Goal: Ask a question

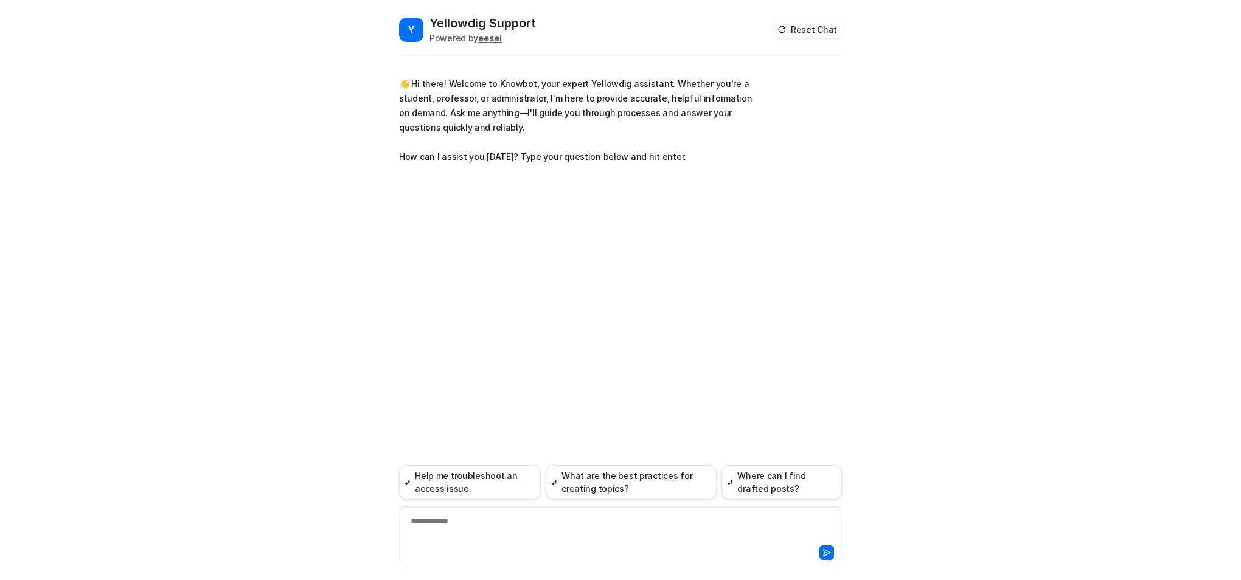
click at [553, 513] on div "**********" at bounding box center [620, 536] width 443 height 58
click at [547, 528] on div at bounding box center [620, 529] width 437 height 28
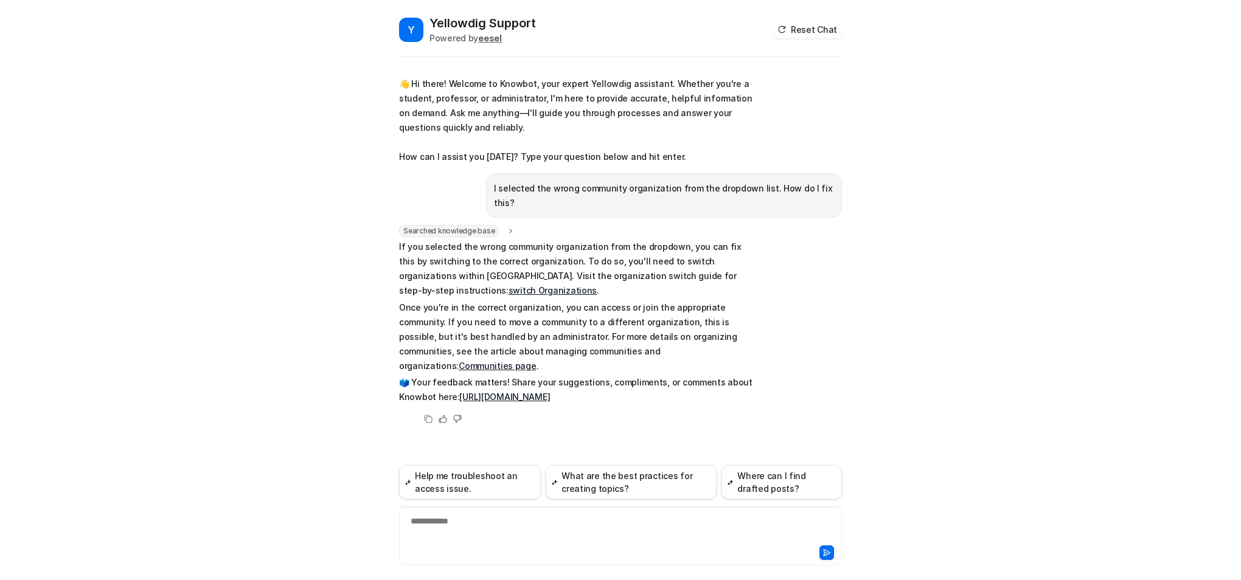
click at [597, 285] on link "switch Organizations" at bounding box center [553, 290] width 88 height 10
click at [537, 361] on link "Communities page" at bounding box center [498, 366] width 78 height 10
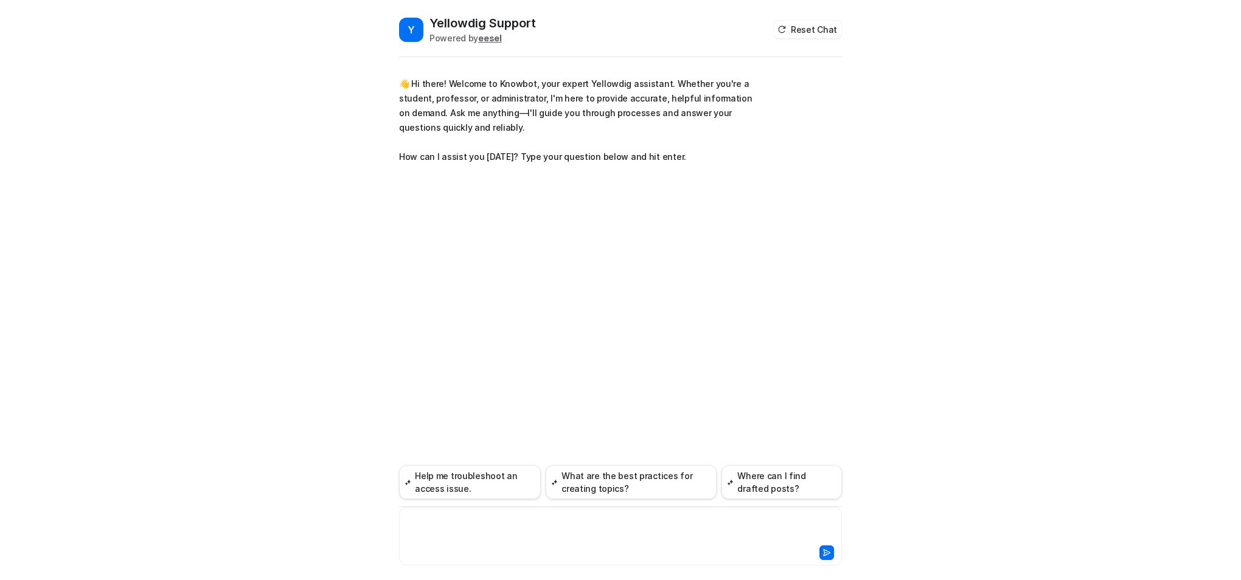
click at [633, 523] on div at bounding box center [620, 529] width 437 height 28
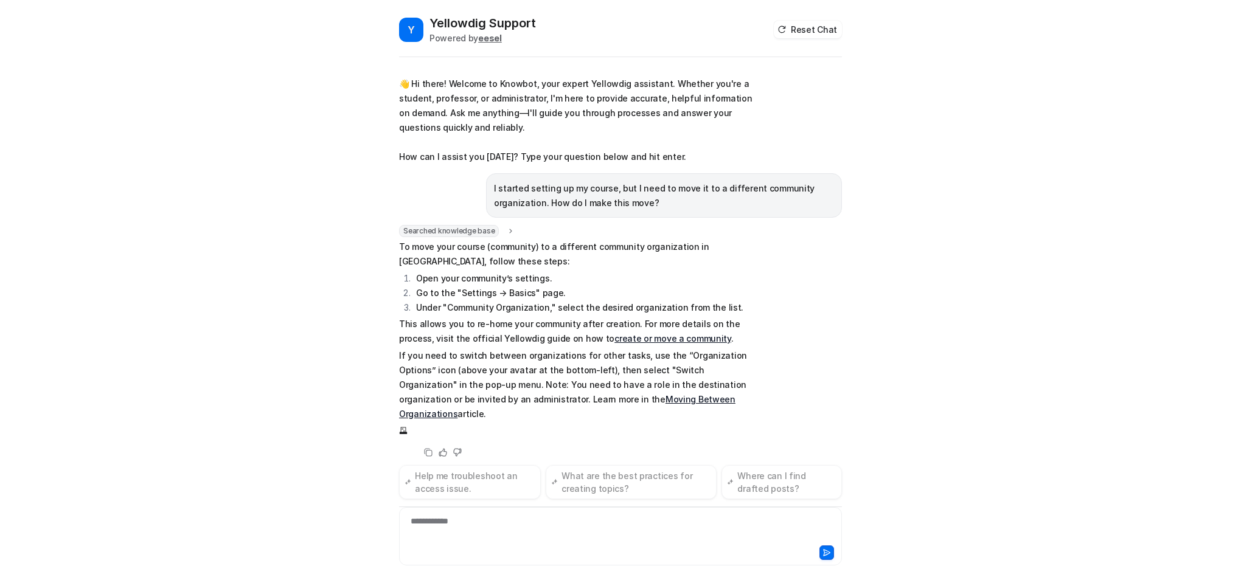
scroll to position [9, 0]
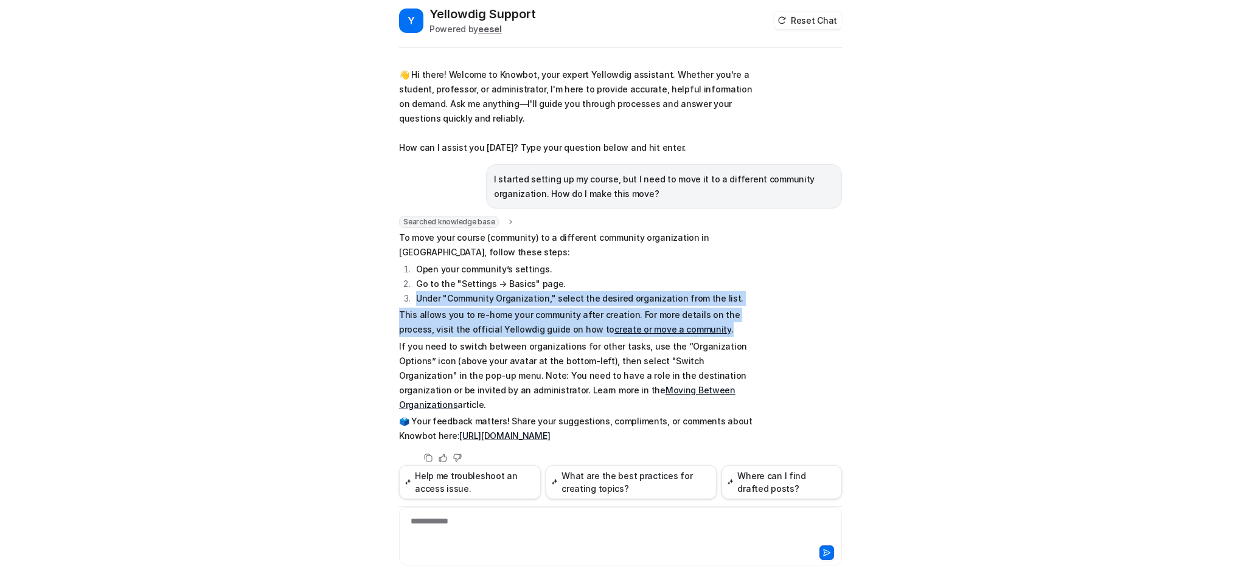
drag, startPoint x: 684, startPoint y: 327, endPoint x: 380, endPoint y: 301, distance: 304.8
click at [380, 301] on div "Y Yellowdig Support Powered by eesel Reset Chat 👋 Hi there! Welcome to Knowbot,…" at bounding box center [620, 290] width 1241 height 580
copy span "Under "Community Organization," select the desired organization from the list. …"
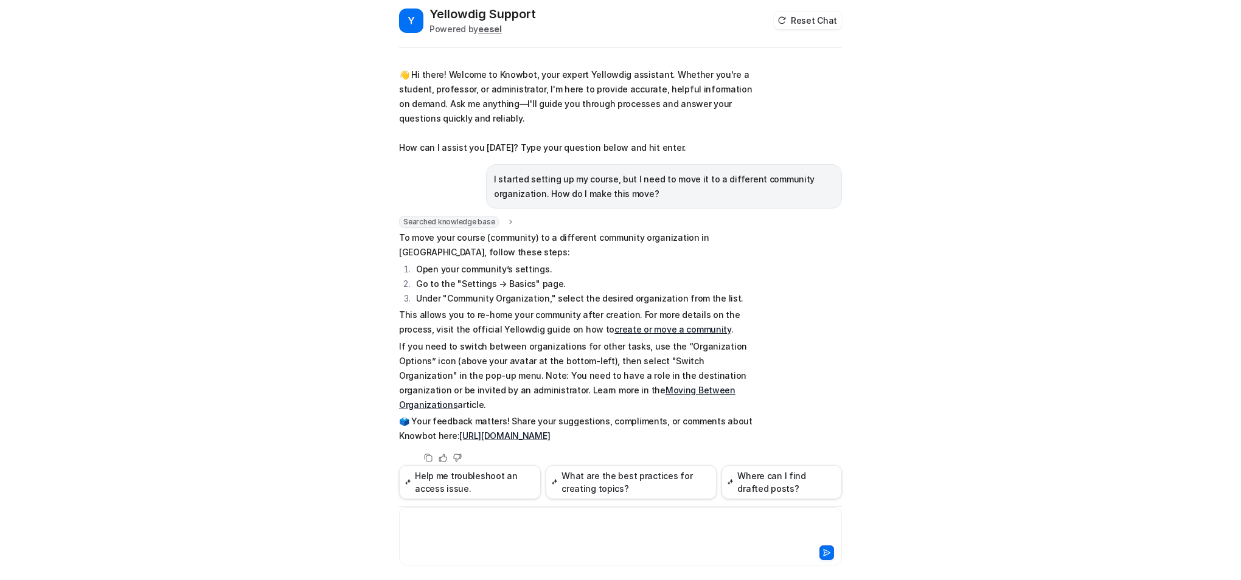
click at [433, 534] on div at bounding box center [620, 529] width 437 height 28
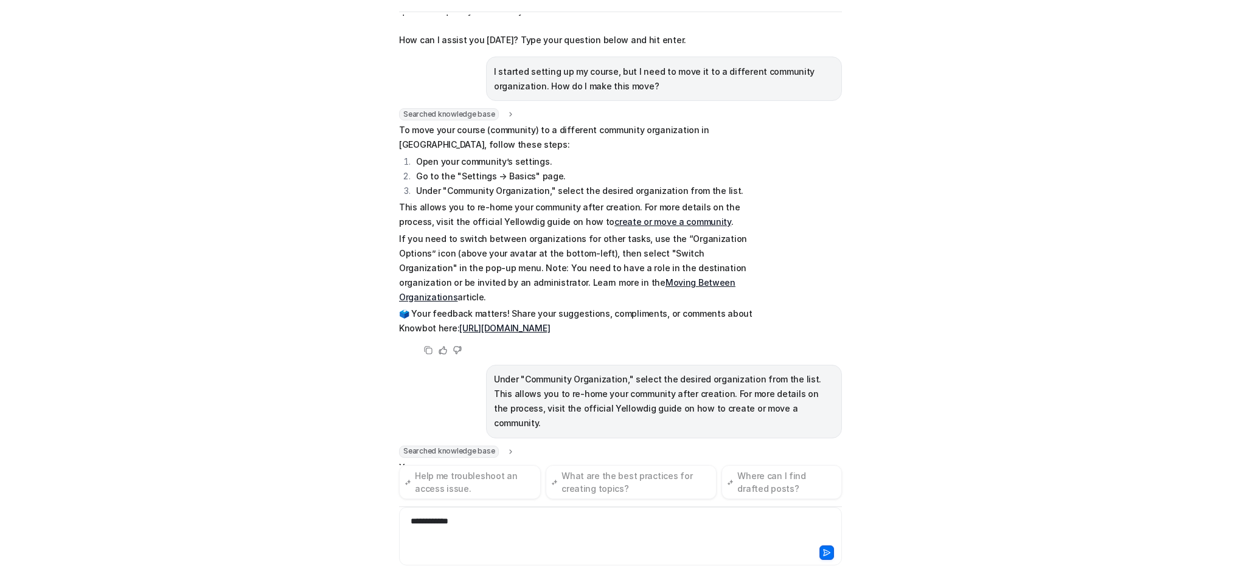
scroll to position [88, 0]
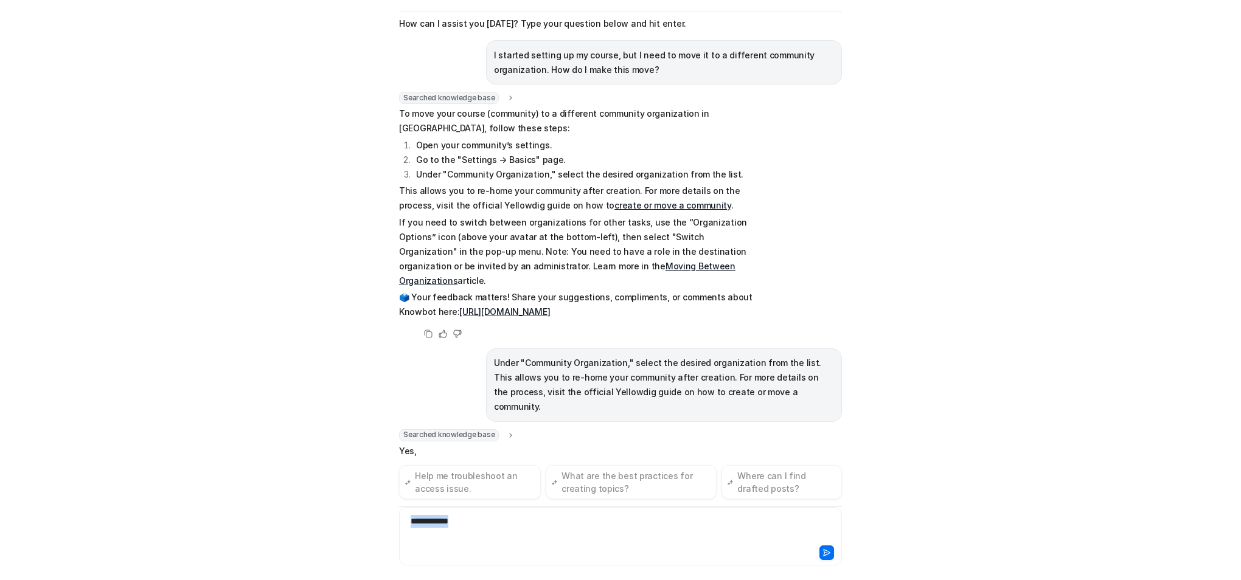
drag, startPoint x: 475, startPoint y: 522, endPoint x: 374, endPoint y: 521, distance: 101.0
click at [374, 521] on div "Y Yellowdig Support Powered by eesel Reset Chat 👋 Hi there! Welcome to Knowbot,…" at bounding box center [620, 290] width 1241 height 580
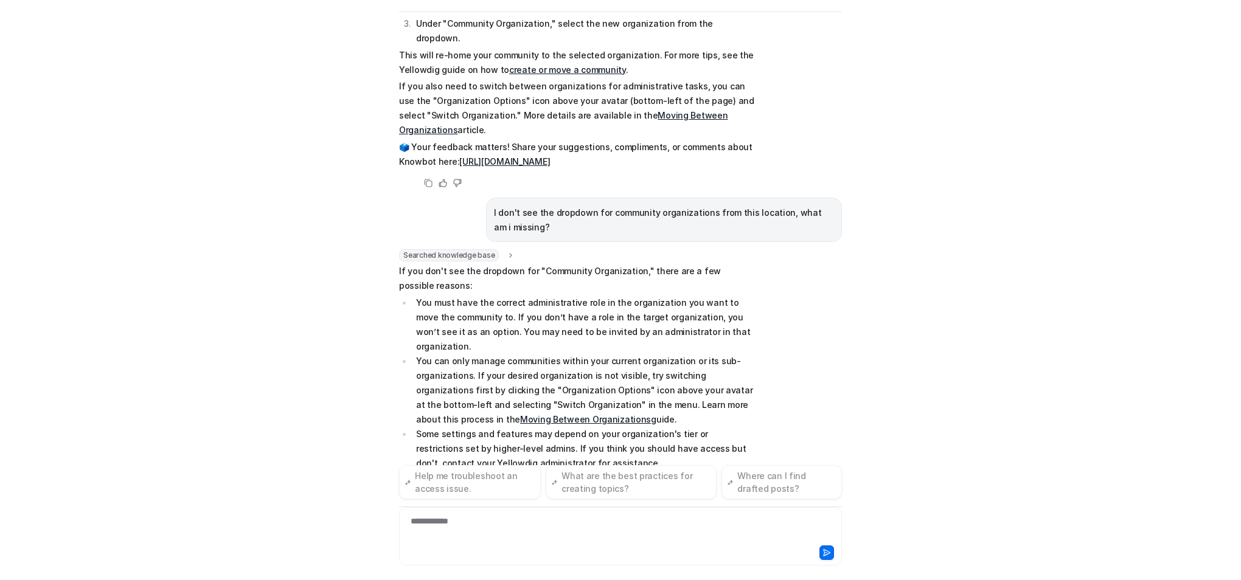
scroll to position [607, 0]
